Goal: Task Accomplishment & Management: Manage account settings

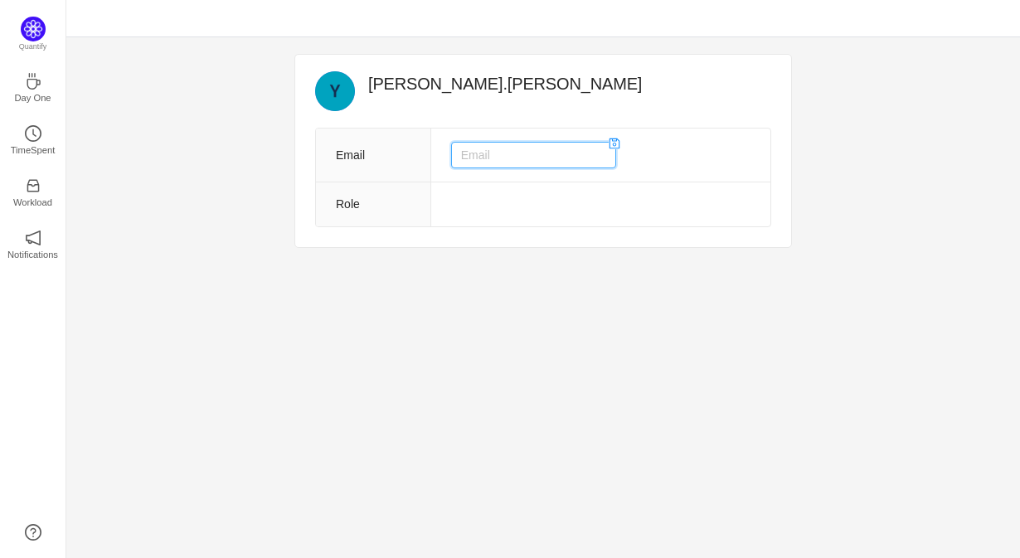
click at [515, 154] on input "text" at bounding box center [533, 155] width 165 height 27
type input "[PERSON_NAME][EMAIL_ADDRESS][PERSON_NAME][DOMAIN_NAME]"
click at [610, 143] on icon "icon: save" at bounding box center [615, 144] width 11 height 11
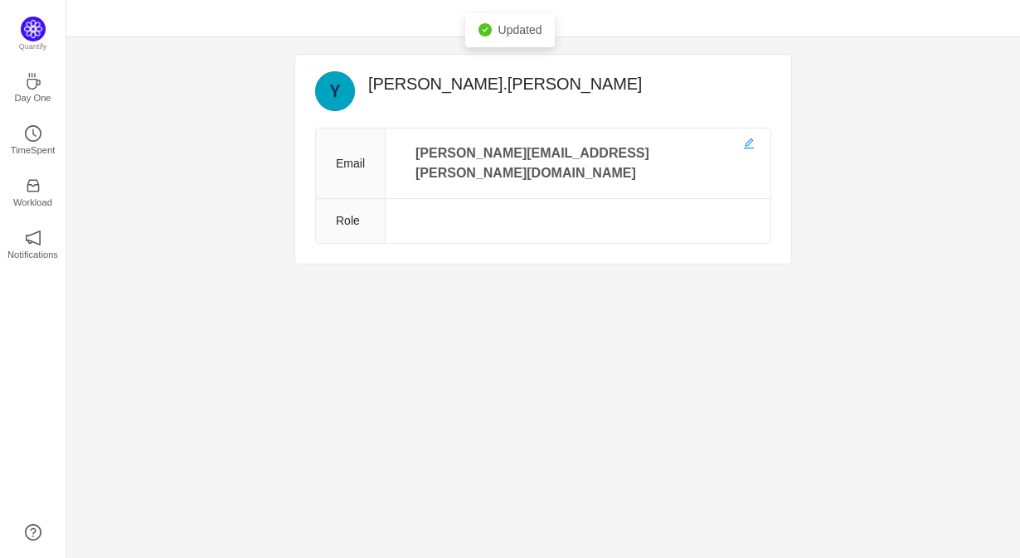
click at [513, 199] on td at bounding box center [578, 221] width 385 height 45
click at [474, 201] on td at bounding box center [578, 221] width 385 height 45
click at [474, 199] on td at bounding box center [578, 221] width 385 height 45
click at [479, 202] on td at bounding box center [578, 221] width 385 height 45
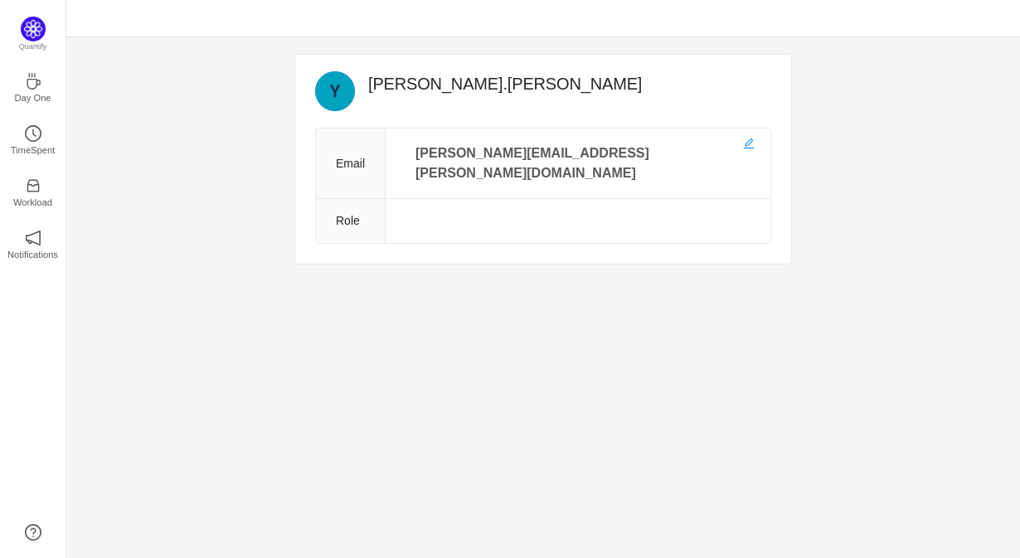
click at [479, 202] on td at bounding box center [578, 221] width 385 height 45
